Goal: Task Accomplishment & Management: Manage account settings

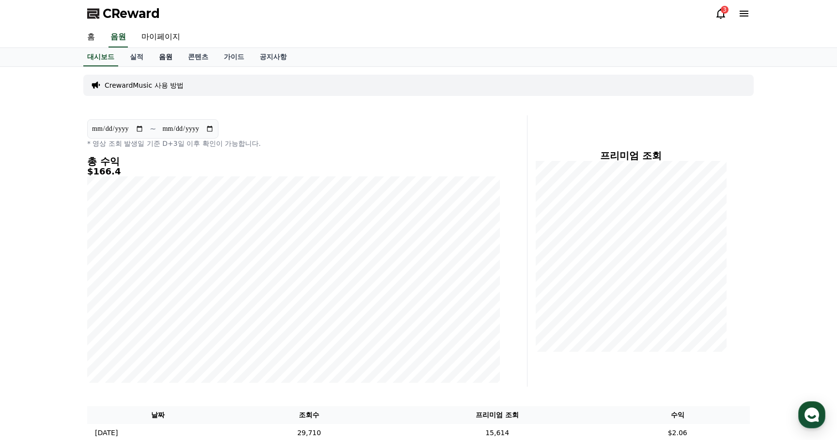
click at [161, 58] on link "음원" at bounding box center [165, 57] width 29 height 18
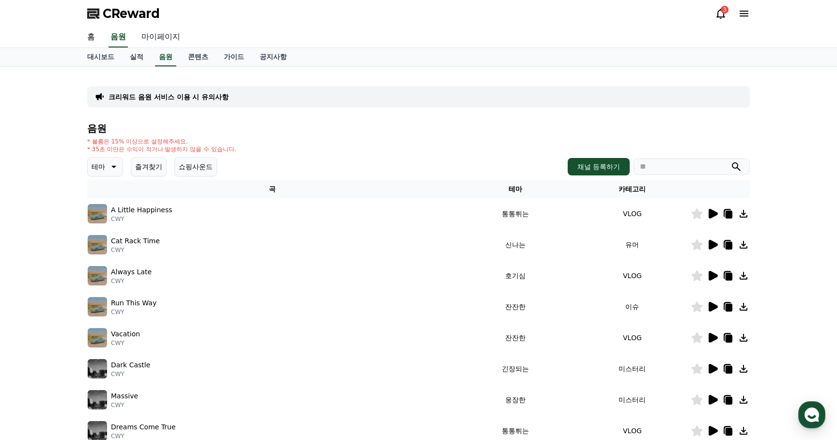
click at [160, 37] on link "마이페이지" at bounding box center [161, 37] width 54 height 20
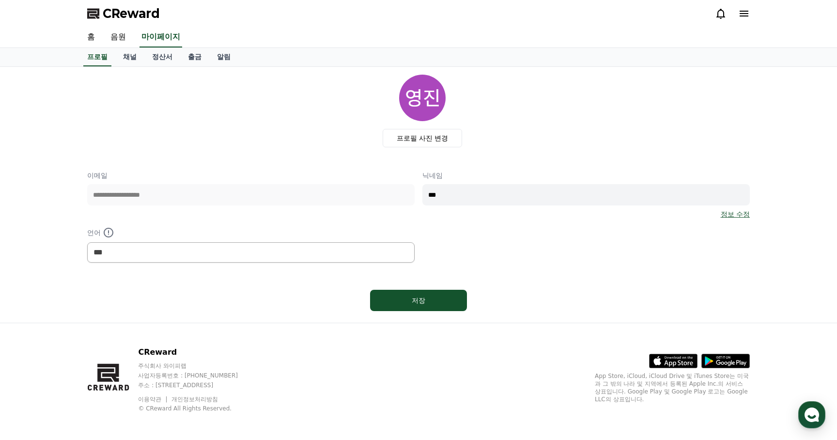
select select "**********"
click at [156, 54] on link "정산서" at bounding box center [162, 57] width 36 height 18
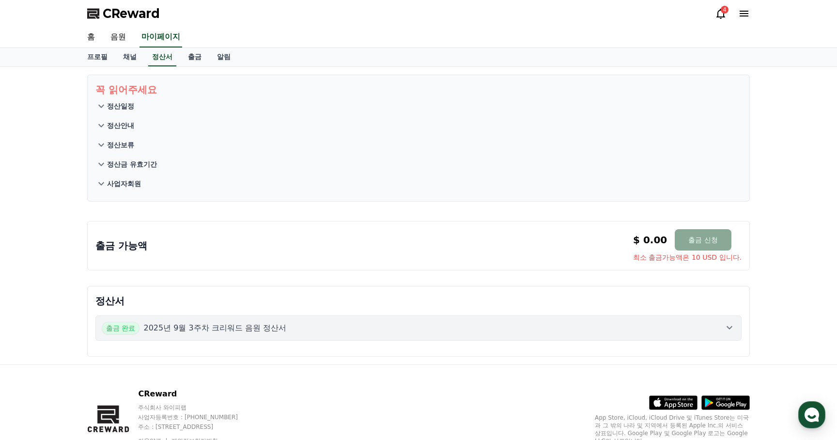
click at [236, 326] on p "2025년 9월 3주차 크리워드 음원 정산서" at bounding box center [214, 328] width 143 height 12
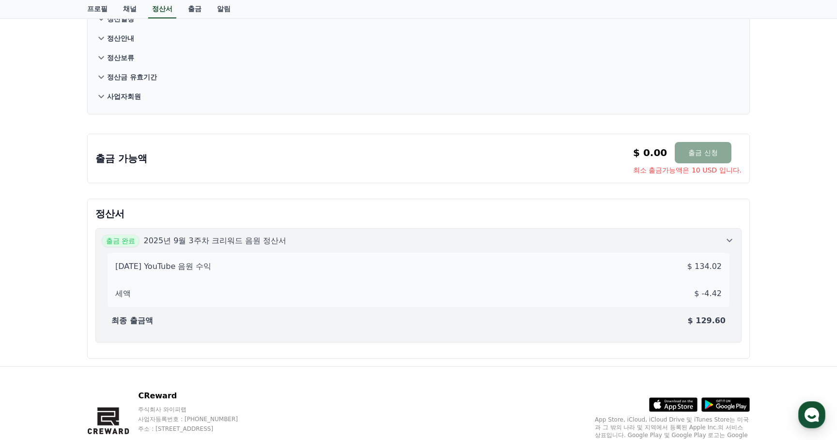
scroll to position [134, 0]
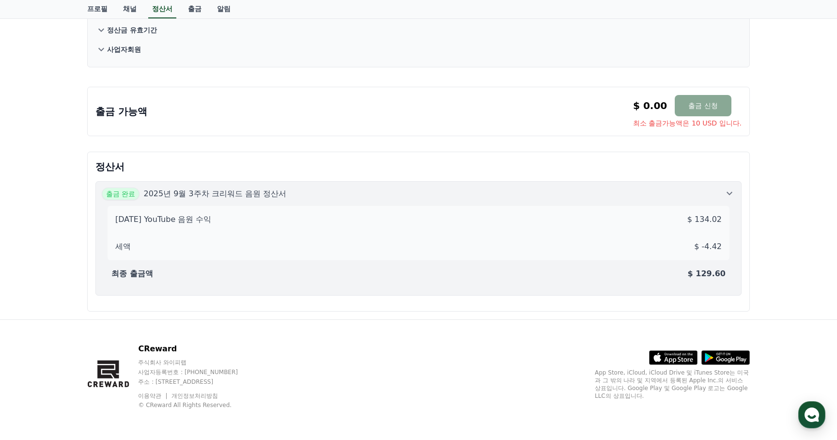
click at [731, 190] on icon at bounding box center [730, 193] width 12 height 12
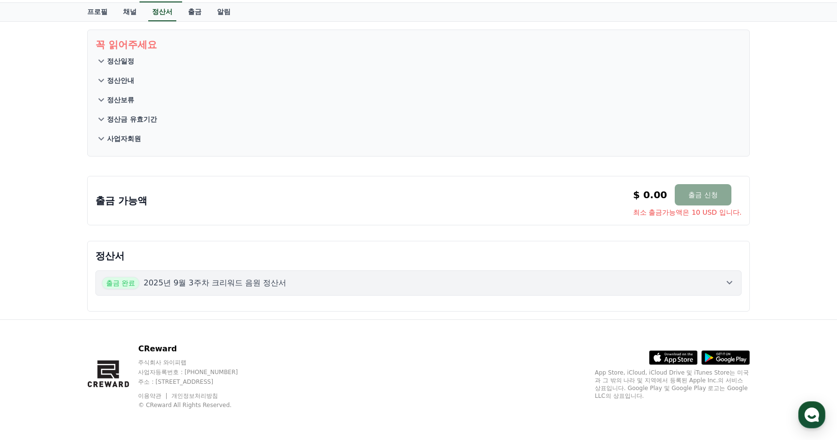
scroll to position [0, 0]
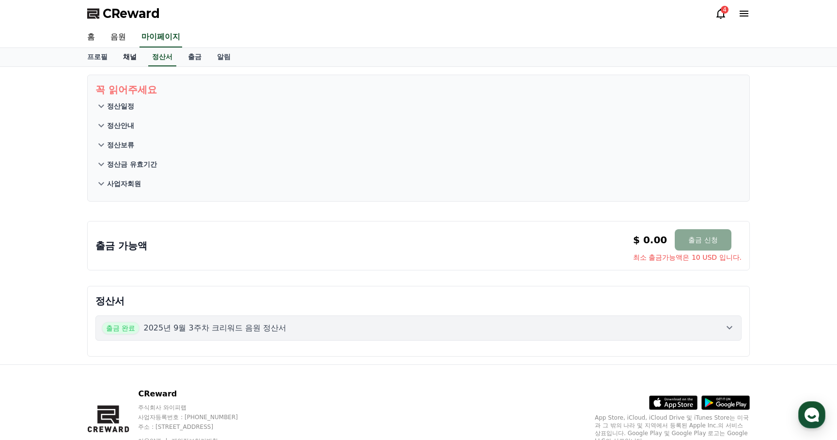
click at [125, 61] on link "채널" at bounding box center [129, 57] width 29 height 18
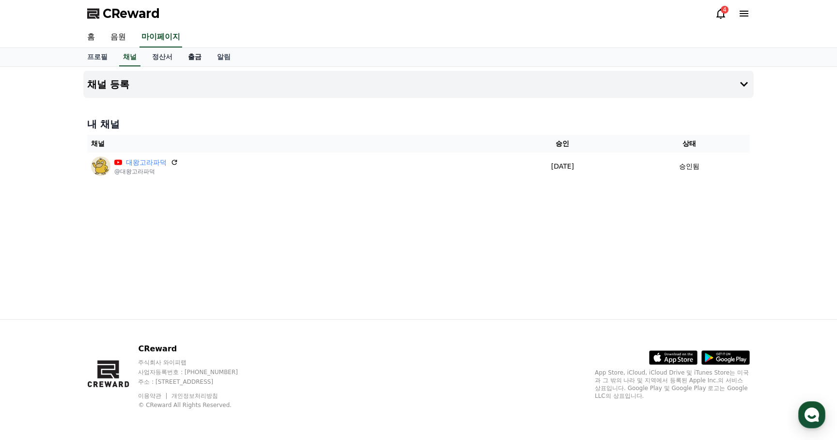
click at [184, 58] on link "출금" at bounding box center [194, 57] width 29 height 18
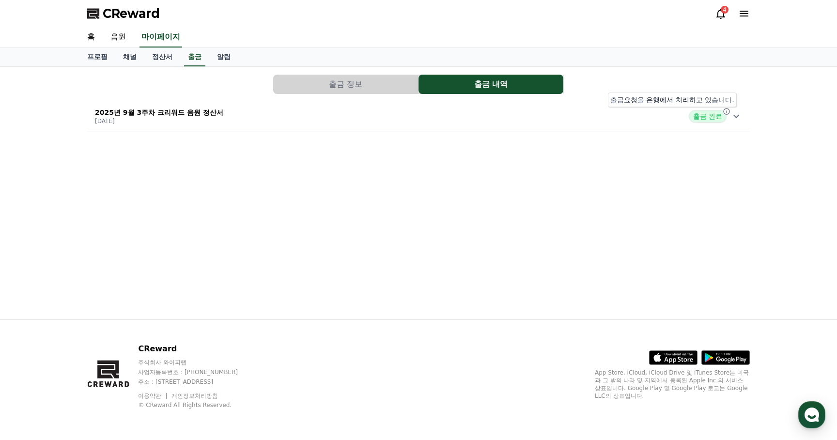
click at [725, 112] on icon at bounding box center [727, 112] width 8 height 8
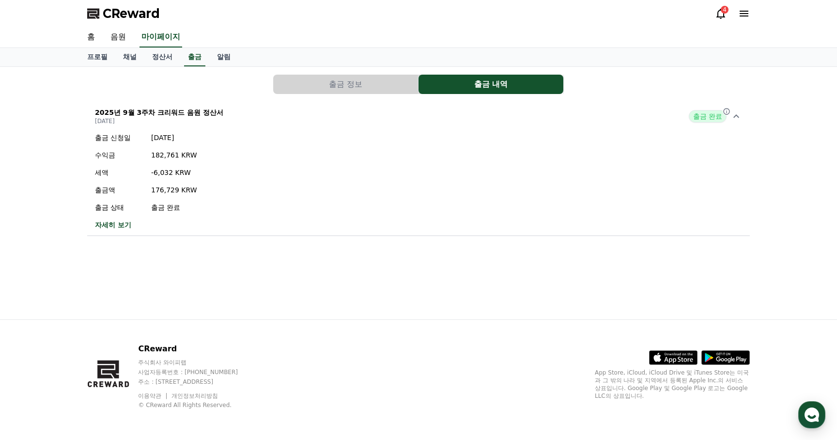
click at [115, 225] on link "자세히 보기" at bounding box center [146, 225] width 102 height 10
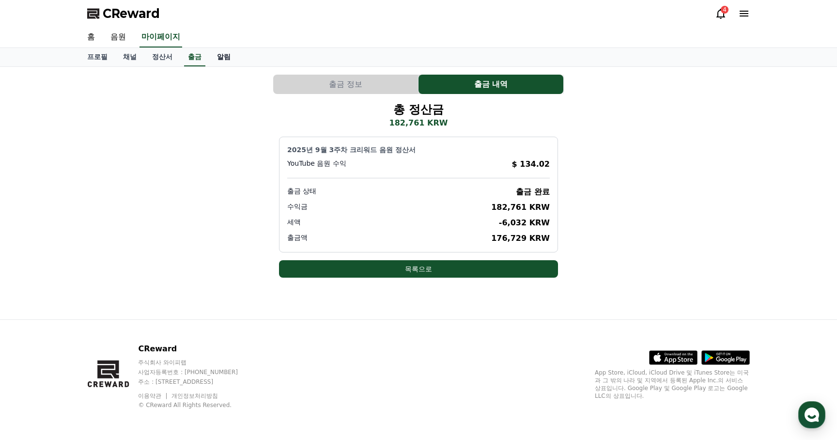
click at [209, 54] on link "알림" at bounding box center [223, 57] width 29 height 18
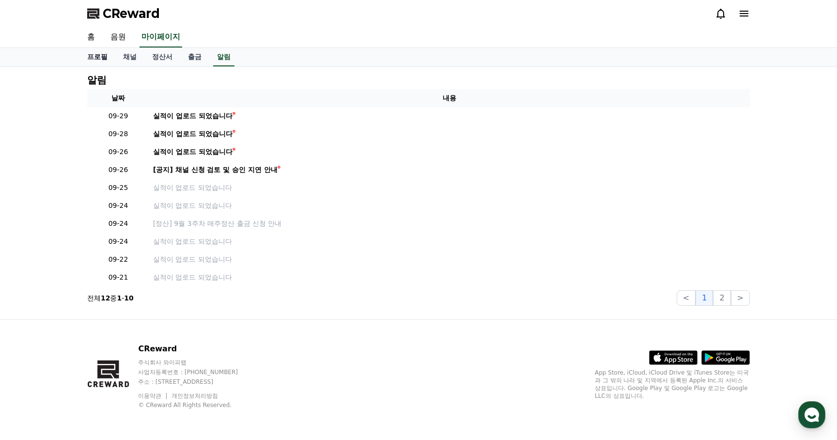
click at [99, 56] on link "프로필" at bounding box center [97, 57] width 36 height 18
select select "**********"
